Goal: Transaction & Acquisition: Download file/media

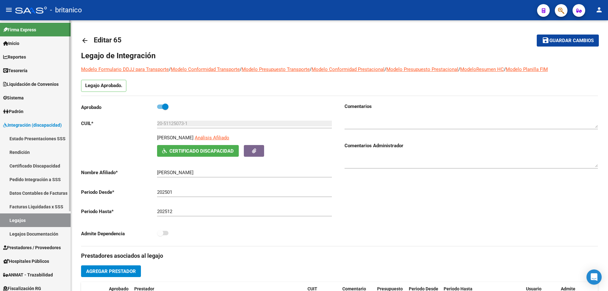
click at [35, 248] on span "Prestadores / Proveedores" at bounding box center [32, 247] width 58 height 7
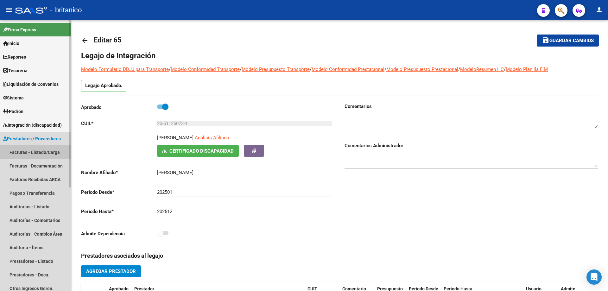
click at [50, 149] on link "Facturas - Listado/Carga" at bounding box center [35, 152] width 71 height 14
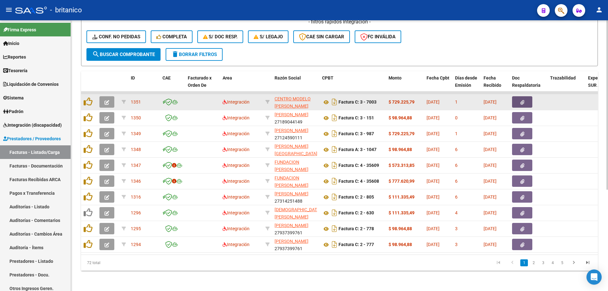
click at [523, 104] on span "button" at bounding box center [523, 102] width 4 height 6
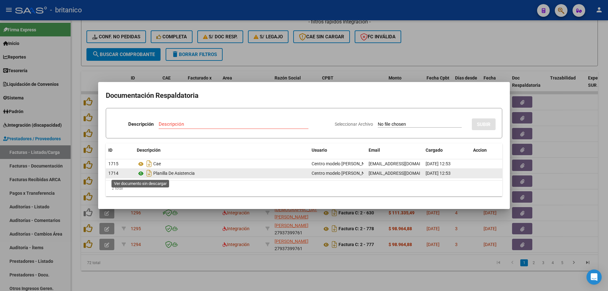
click at [139, 173] on icon at bounding box center [141, 174] width 8 height 8
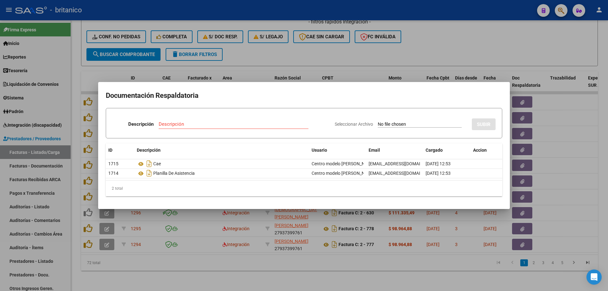
click at [495, 42] on div at bounding box center [304, 145] width 608 height 291
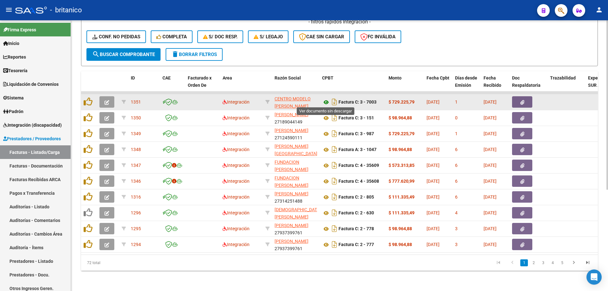
click at [327, 99] on icon at bounding box center [326, 103] width 8 height 8
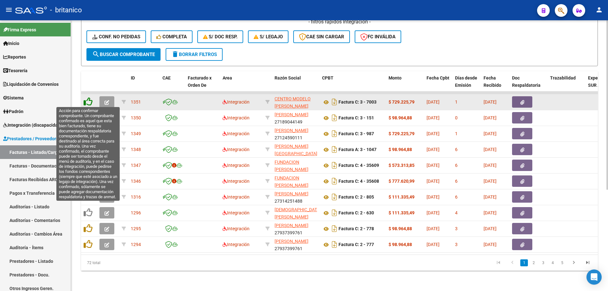
click at [87, 98] on icon at bounding box center [88, 101] width 9 height 9
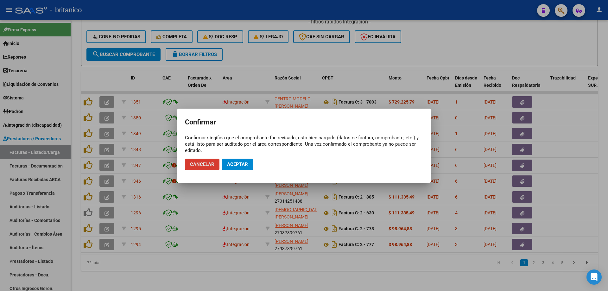
click at [244, 163] on span "Aceptar" at bounding box center [237, 165] width 21 height 6
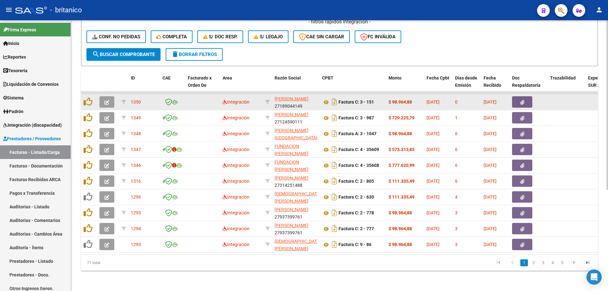
click at [515, 101] on button "button" at bounding box center [522, 101] width 20 height 11
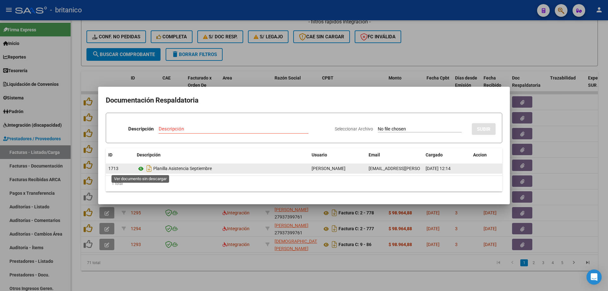
click at [138, 169] on icon at bounding box center [141, 169] width 8 height 8
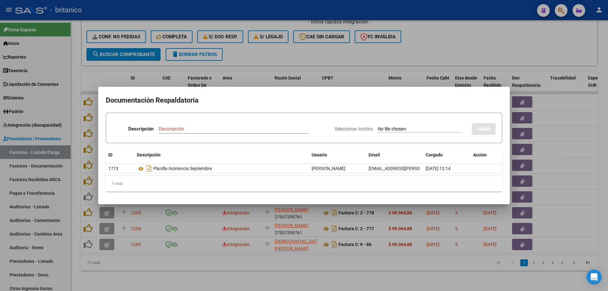
click at [272, 58] on div at bounding box center [304, 145] width 608 height 291
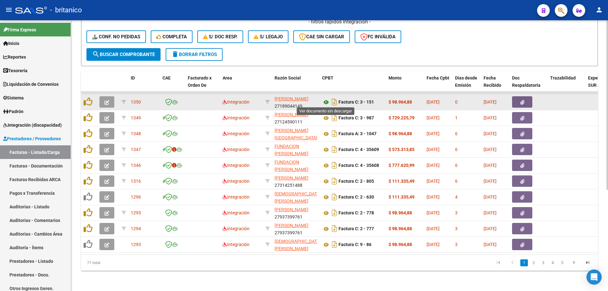
click at [325, 99] on icon at bounding box center [326, 103] width 8 height 8
click at [327, 99] on icon at bounding box center [326, 103] width 8 height 8
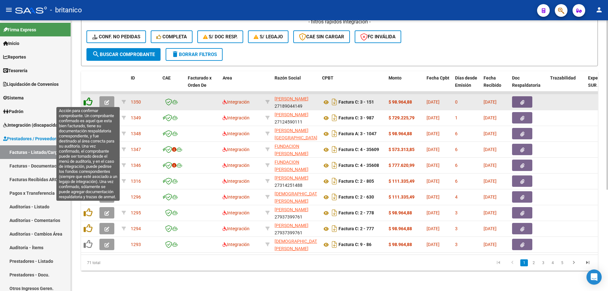
click at [88, 98] on icon at bounding box center [88, 101] width 9 height 9
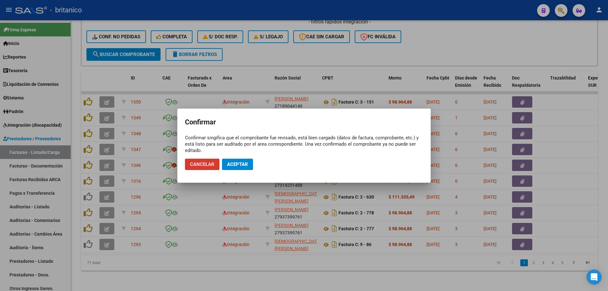
click at [236, 166] on span "Aceptar" at bounding box center [237, 165] width 21 height 6
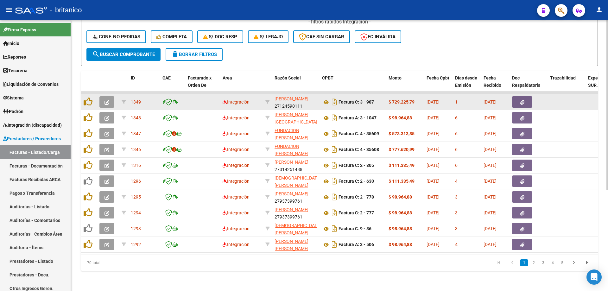
click at [523, 97] on button "button" at bounding box center [522, 101] width 20 height 11
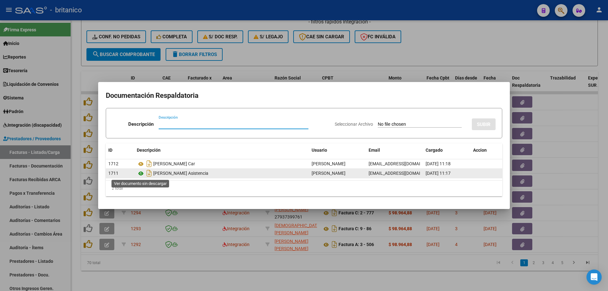
click at [140, 171] on icon at bounding box center [141, 174] width 8 height 8
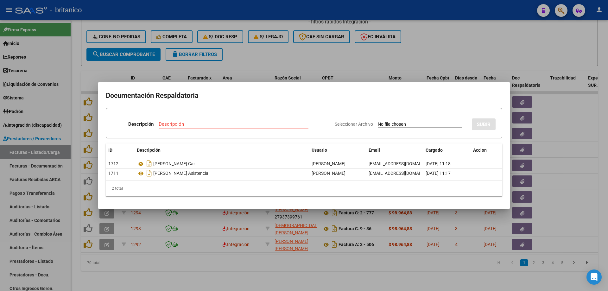
click at [340, 55] on div at bounding box center [304, 145] width 608 height 291
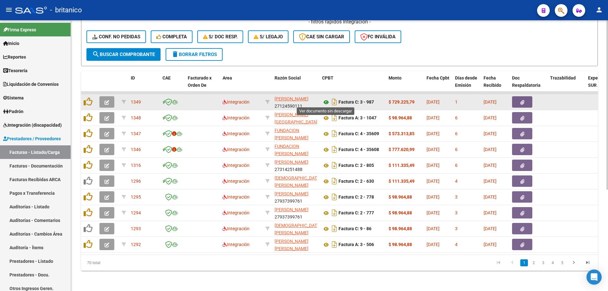
click at [326, 99] on icon at bounding box center [326, 103] width 8 height 8
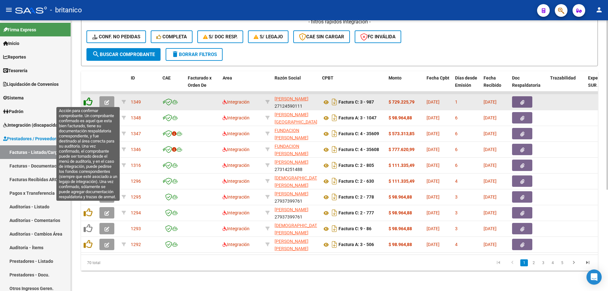
click at [90, 99] on icon at bounding box center [88, 101] width 9 height 9
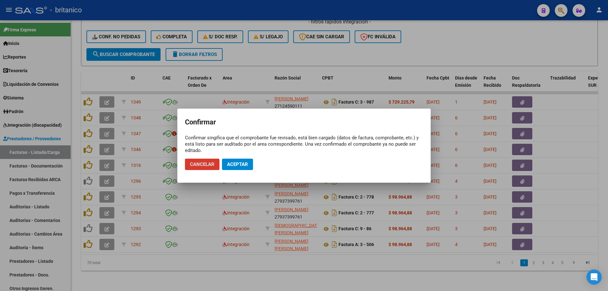
click at [251, 164] on button "Aceptar" at bounding box center [237, 164] width 31 height 11
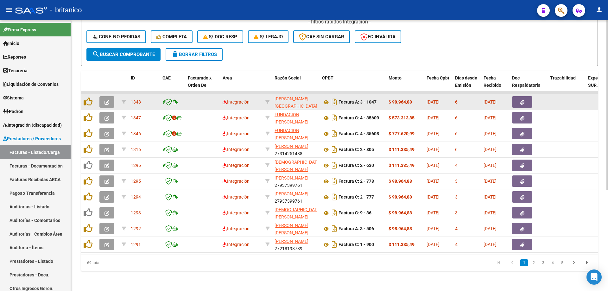
click at [524, 100] on icon "button" at bounding box center [523, 102] width 4 height 5
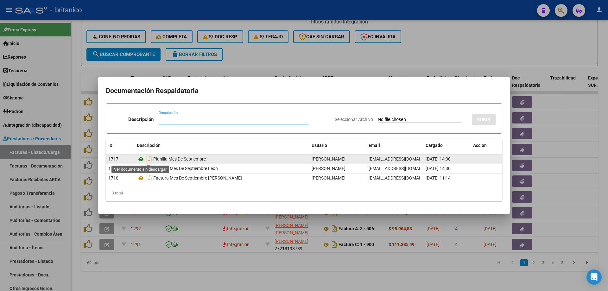
click at [140, 159] on icon at bounding box center [141, 160] width 8 height 8
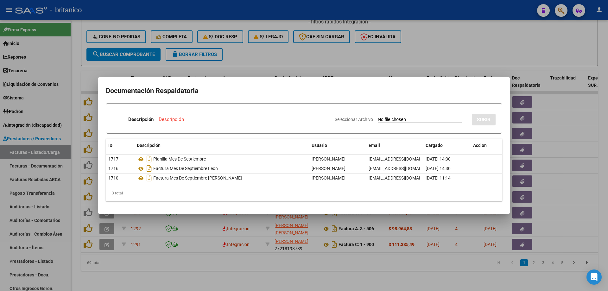
click at [271, 54] on div at bounding box center [304, 145] width 608 height 291
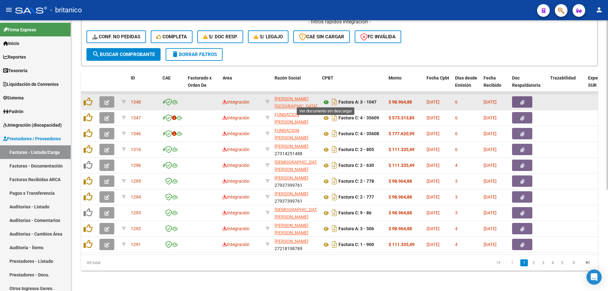
click at [327, 99] on icon at bounding box center [326, 103] width 8 height 8
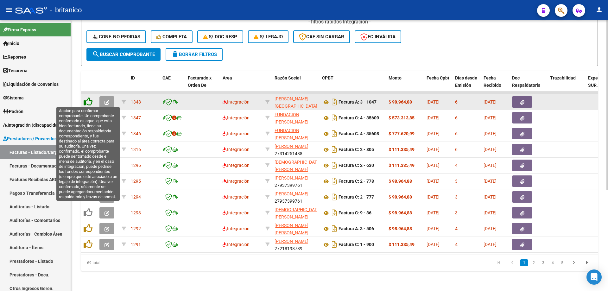
click at [86, 98] on icon at bounding box center [88, 101] width 9 height 9
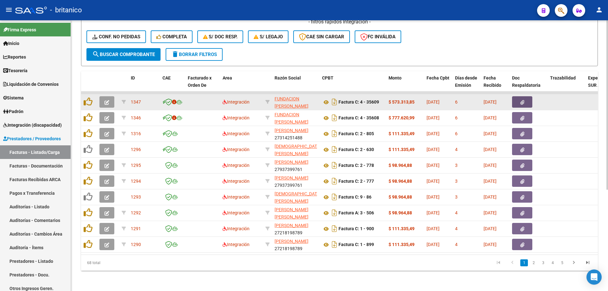
click at [523, 101] on icon "button" at bounding box center [523, 102] width 4 height 5
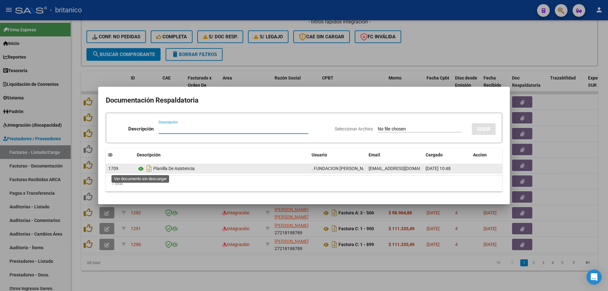
click at [139, 169] on icon at bounding box center [141, 169] width 8 height 8
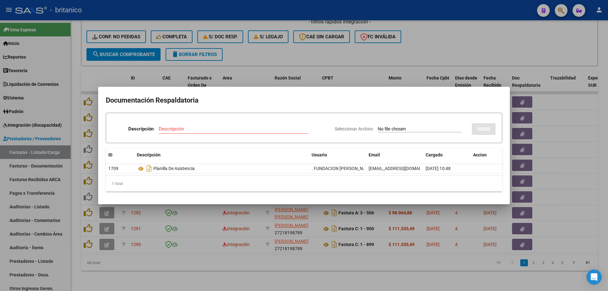
click at [285, 54] on div at bounding box center [304, 145] width 608 height 291
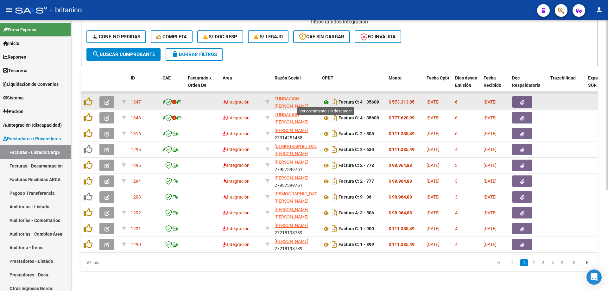
click at [329, 100] on icon at bounding box center [326, 103] width 8 height 8
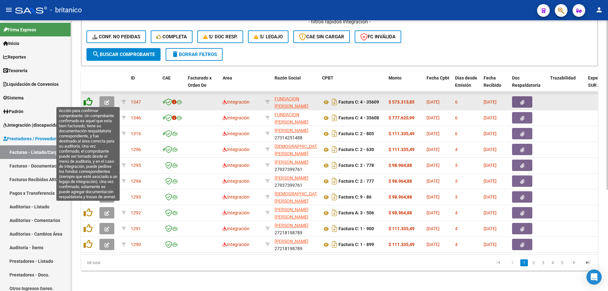
click at [85, 99] on icon at bounding box center [88, 101] width 9 height 9
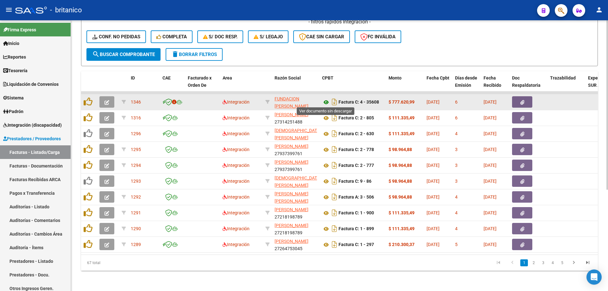
click at [329, 99] on icon at bounding box center [326, 103] width 8 height 8
click at [525, 96] on button "button" at bounding box center [522, 101] width 20 height 11
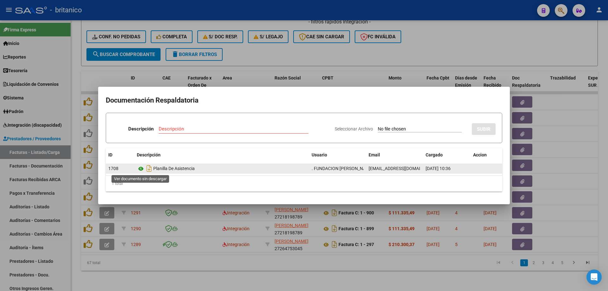
click at [138, 167] on icon at bounding box center [141, 169] width 8 height 8
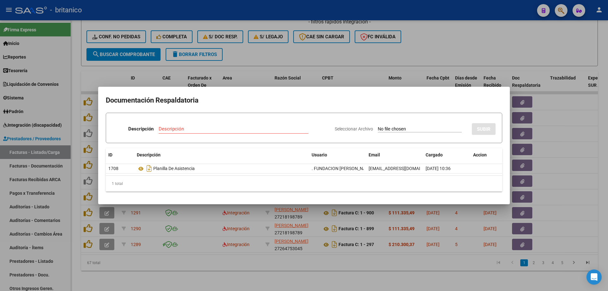
click at [264, 47] on div at bounding box center [304, 145] width 608 height 291
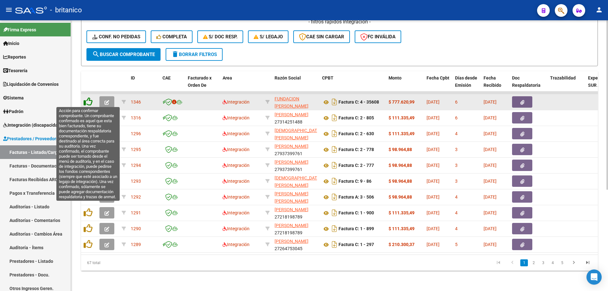
click at [88, 99] on icon at bounding box center [88, 101] width 9 height 9
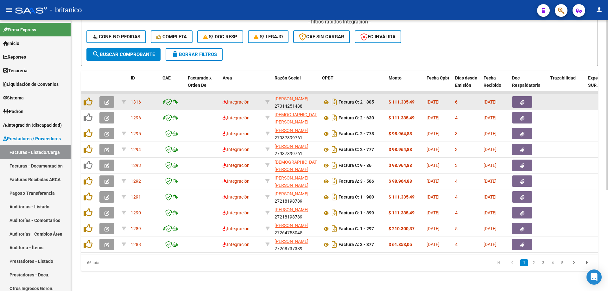
click at [524, 100] on icon "button" at bounding box center [523, 102] width 4 height 5
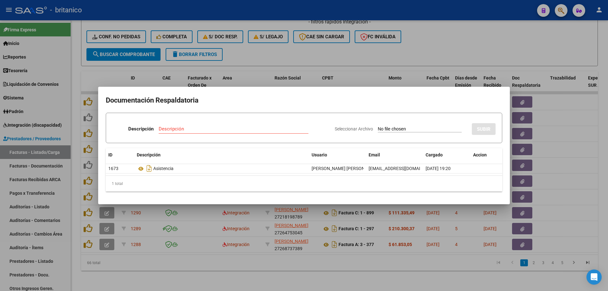
click at [544, 45] on div at bounding box center [304, 145] width 608 height 291
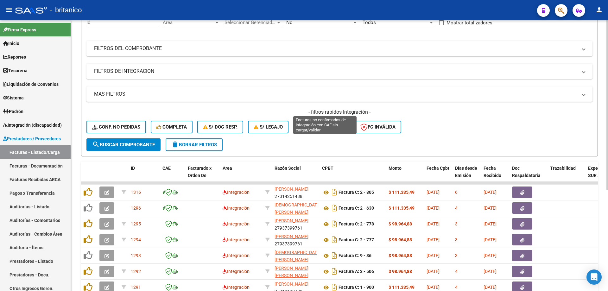
scroll to position [162, 0]
